Goal: Find specific page/section

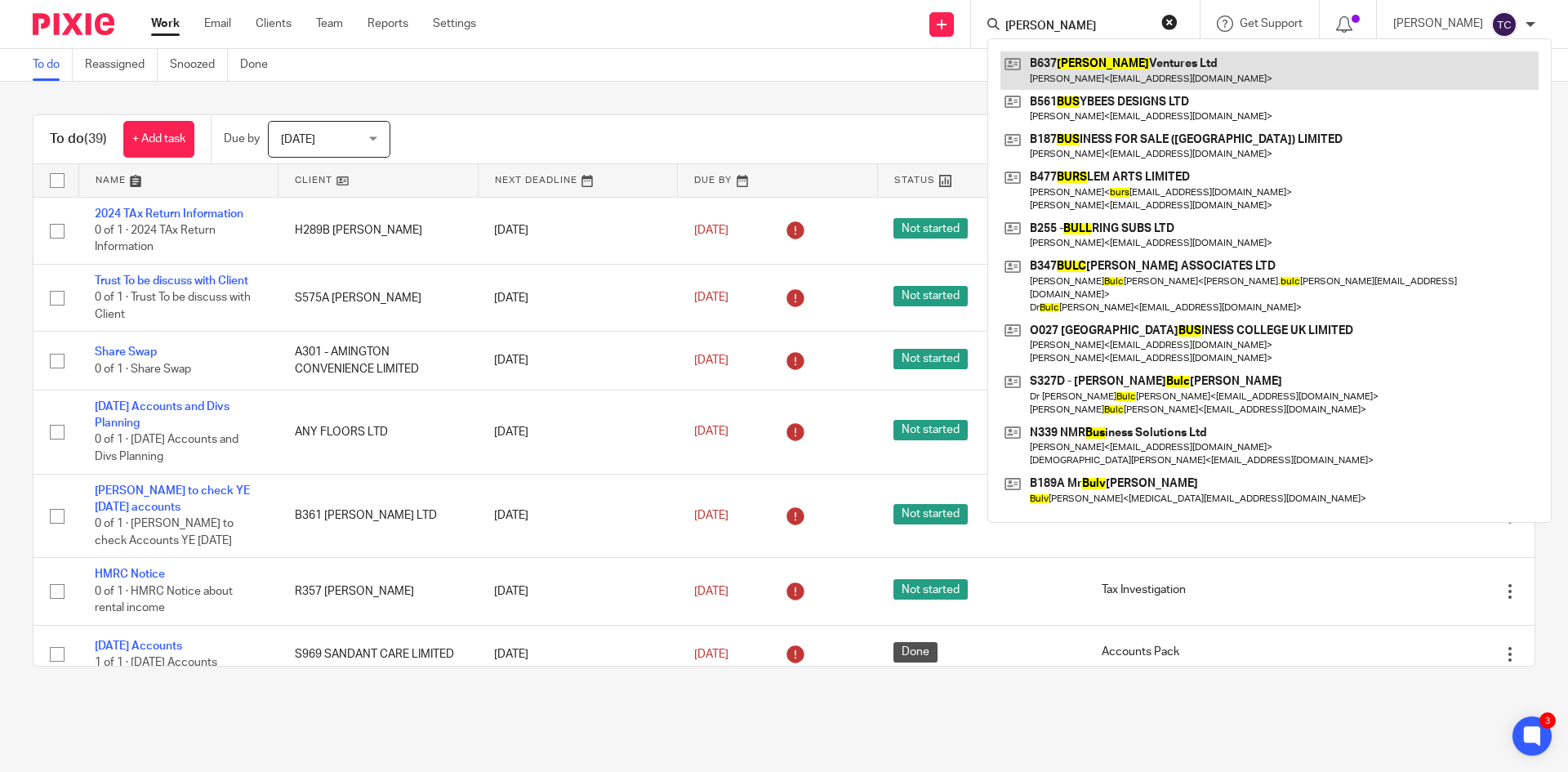
type input "buls"
click at [1106, 60] on link at bounding box center [1269, 70] width 538 height 38
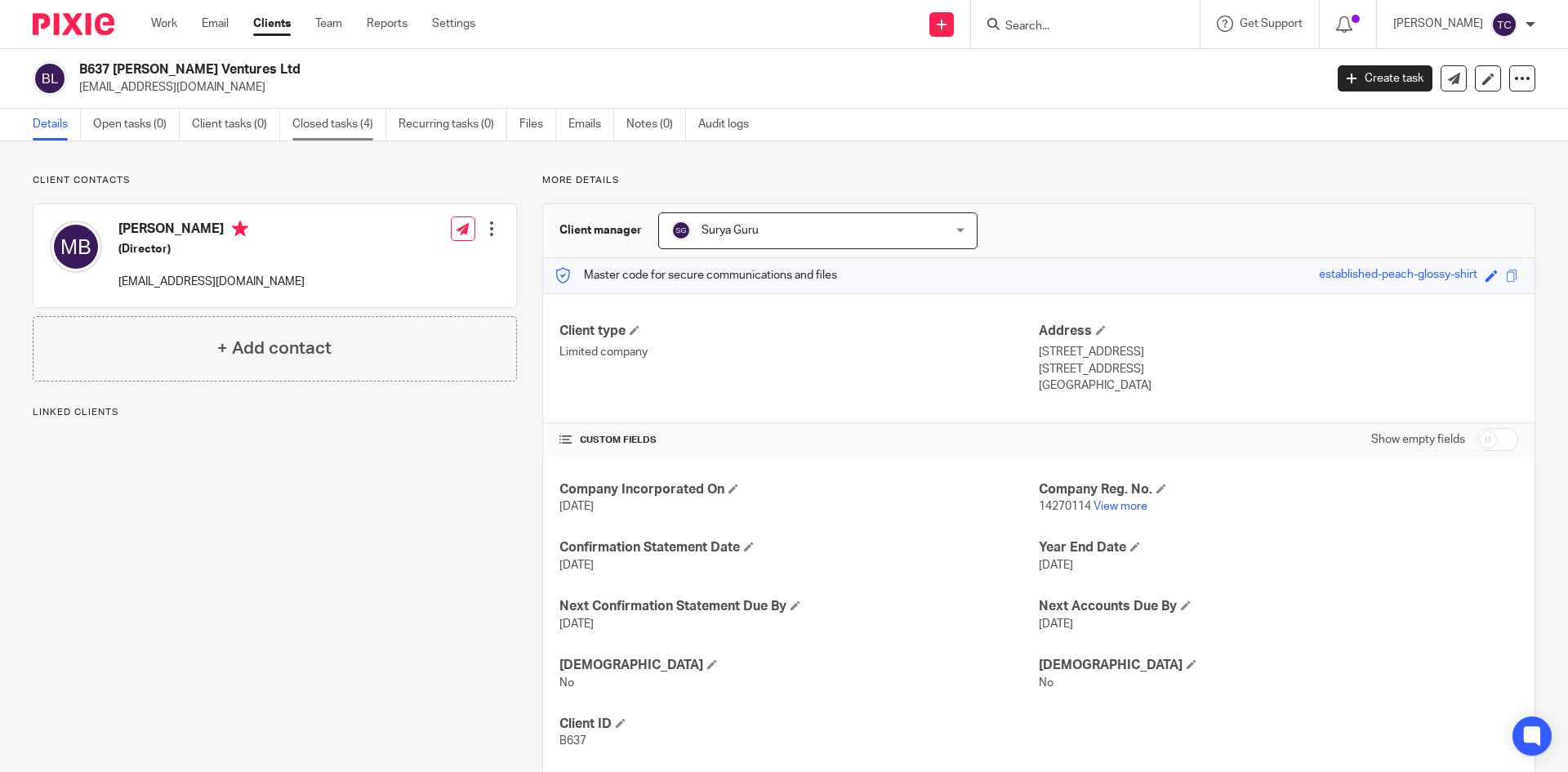
click at [328, 119] on link "Closed tasks (4)" at bounding box center [339, 125] width 93 height 32
